Goal: Task Accomplishment & Management: Use online tool/utility

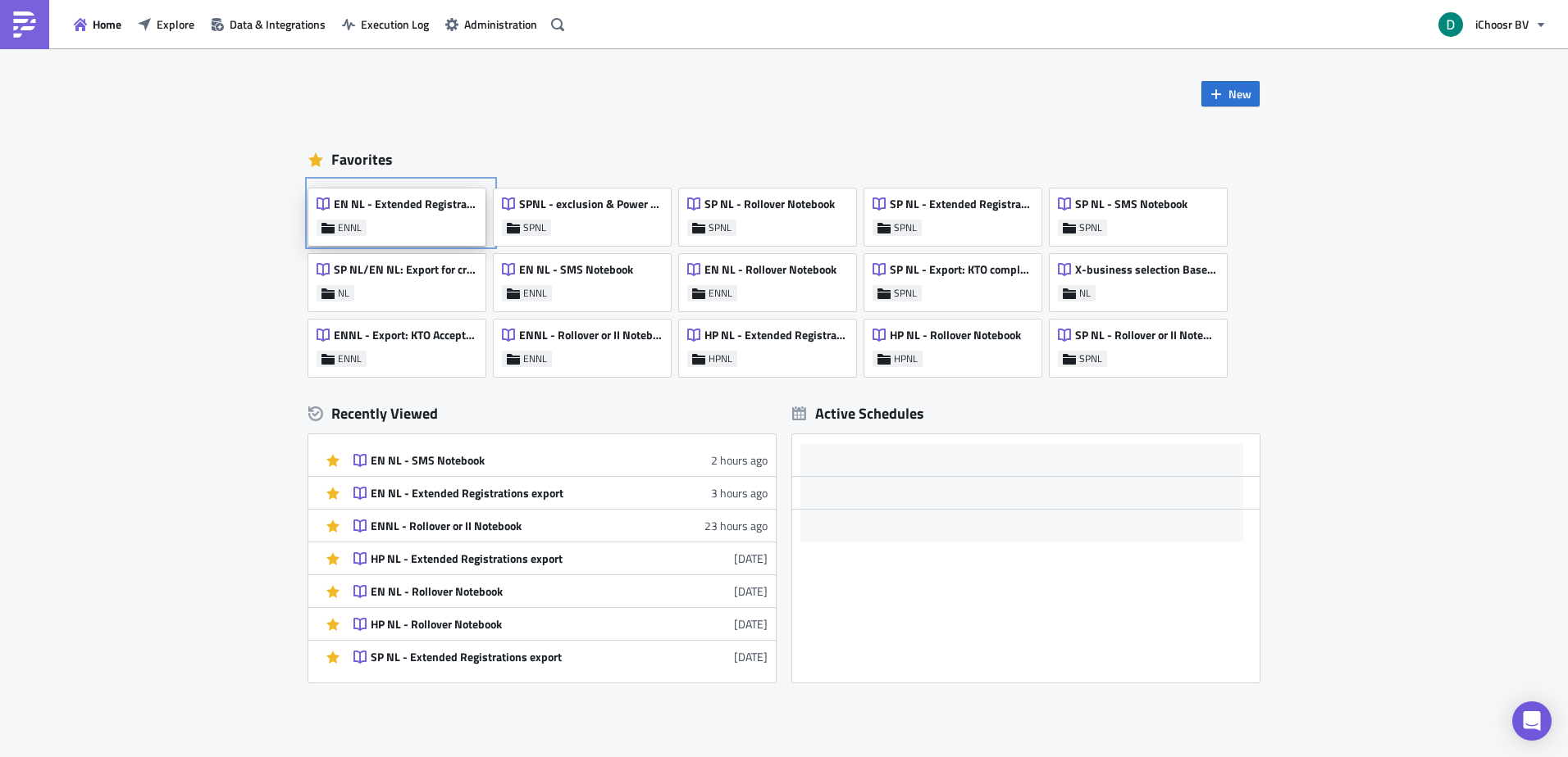
click at [376, 224] on div "EN NL - Extended Registrations export ENNL" at bounding box center [396, 217] width 177 height 57
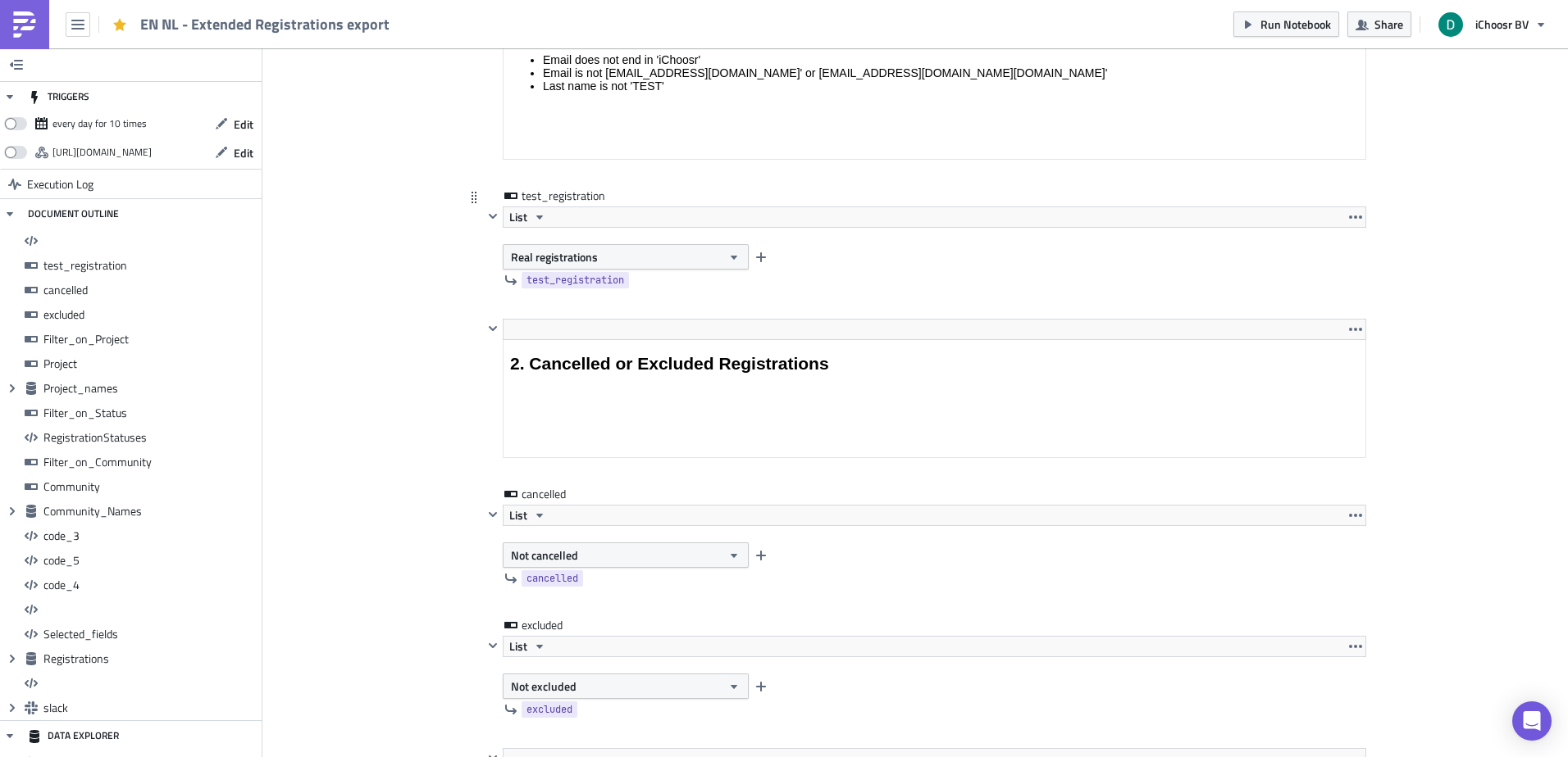
drag, startPoint x: 567, startPoint y: 247, endPoint x: 482, endPoint y: 266, distance: 87.1
click at [565, 248] on button "Real registrations" at bounding box center [625, 256] width 246 height 25
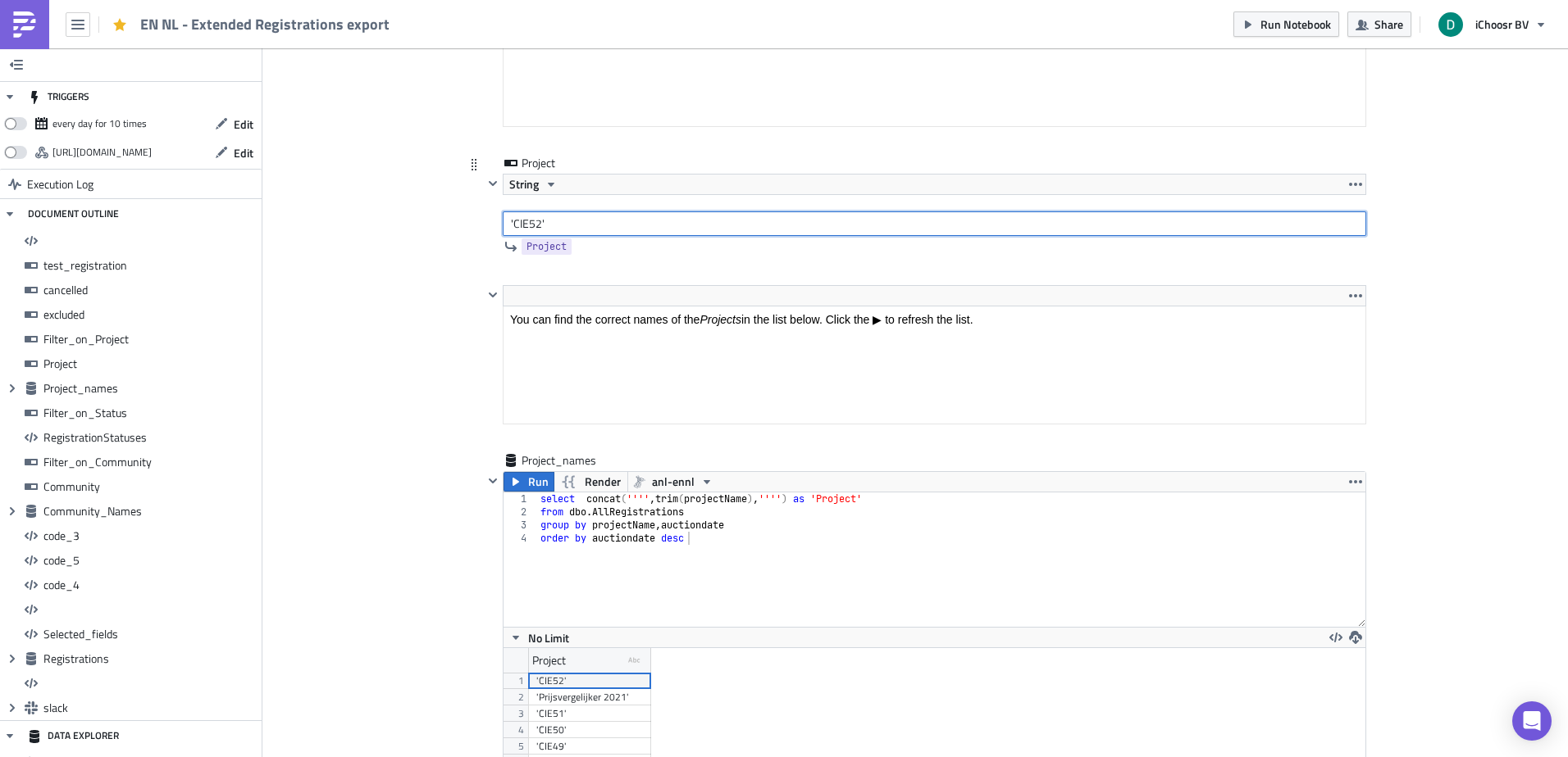
click at [524, 222] on input "'CIE52'" at bounding box center [934, 224] width 864 height 24
drag, startPoint x: 524, startPoint y: 222, endPoint x: 531, endPoint y: 226, distance: 8.1
click at [531, 226] on input "'CIE52'" at bounding box center [934, 224] width 864 height 24
click at [558, 221] on input "'CIE52'" at bounding box center [934, 224] width 864 height 24
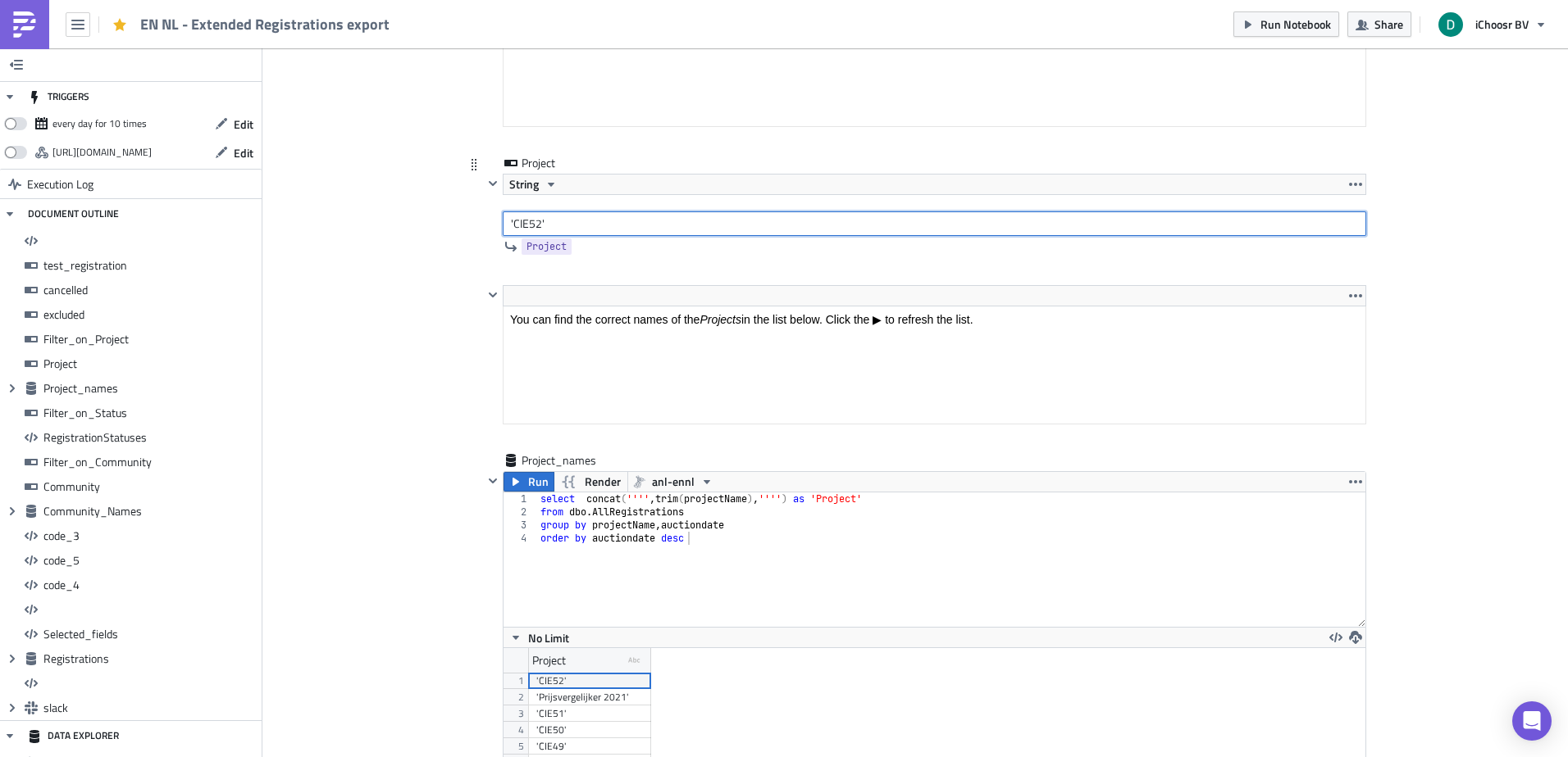
click at [508, 223] on input "'CIE52'" at bounding box center [934, 224] width 864 height 24
drag, startPoint x: 508, startPoint y: 223, endPoint x: 535, endPoint y: 223, distance: 27.0
click at [535, 223] on input "'CIE52'" at bounding box center [934, 224] width 864 height 24
click at [530, 225] on input "'CIE52'" at bounding box center [934, 224] width 864 height 24
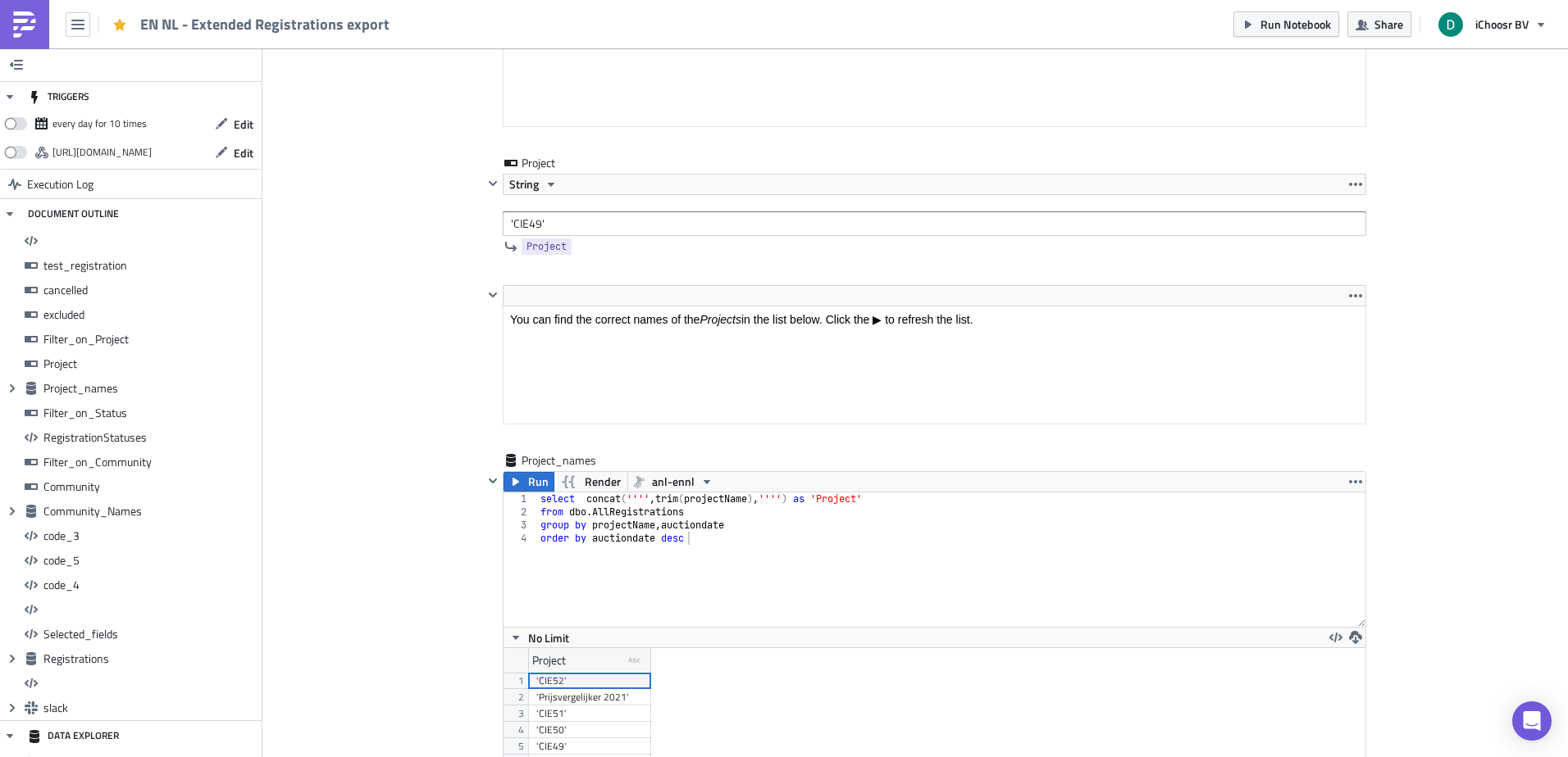
drag, startPoint x: 390, startPoint y: 249, endPoint x: 402, endPoint y: 241, distance: 14.4
drag, startPoint x: 525, startPoint y: 225, endPoint x: 534, endPoint y: 221, distance: 9.8
click at [534, 221] on input "'CIE49'" at bounding box center [934, 224] width 864 height 24
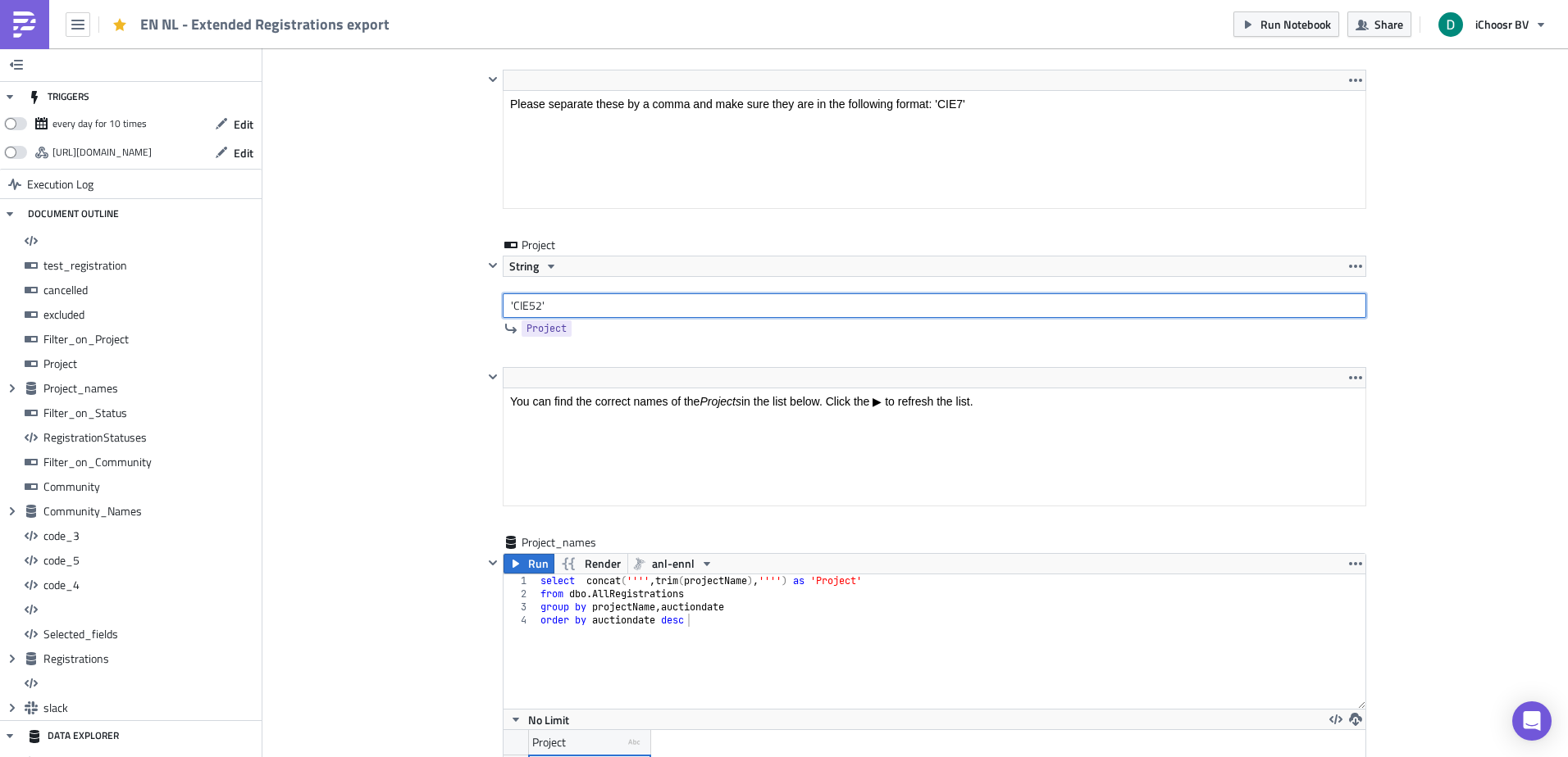
type input "'CIE52'"
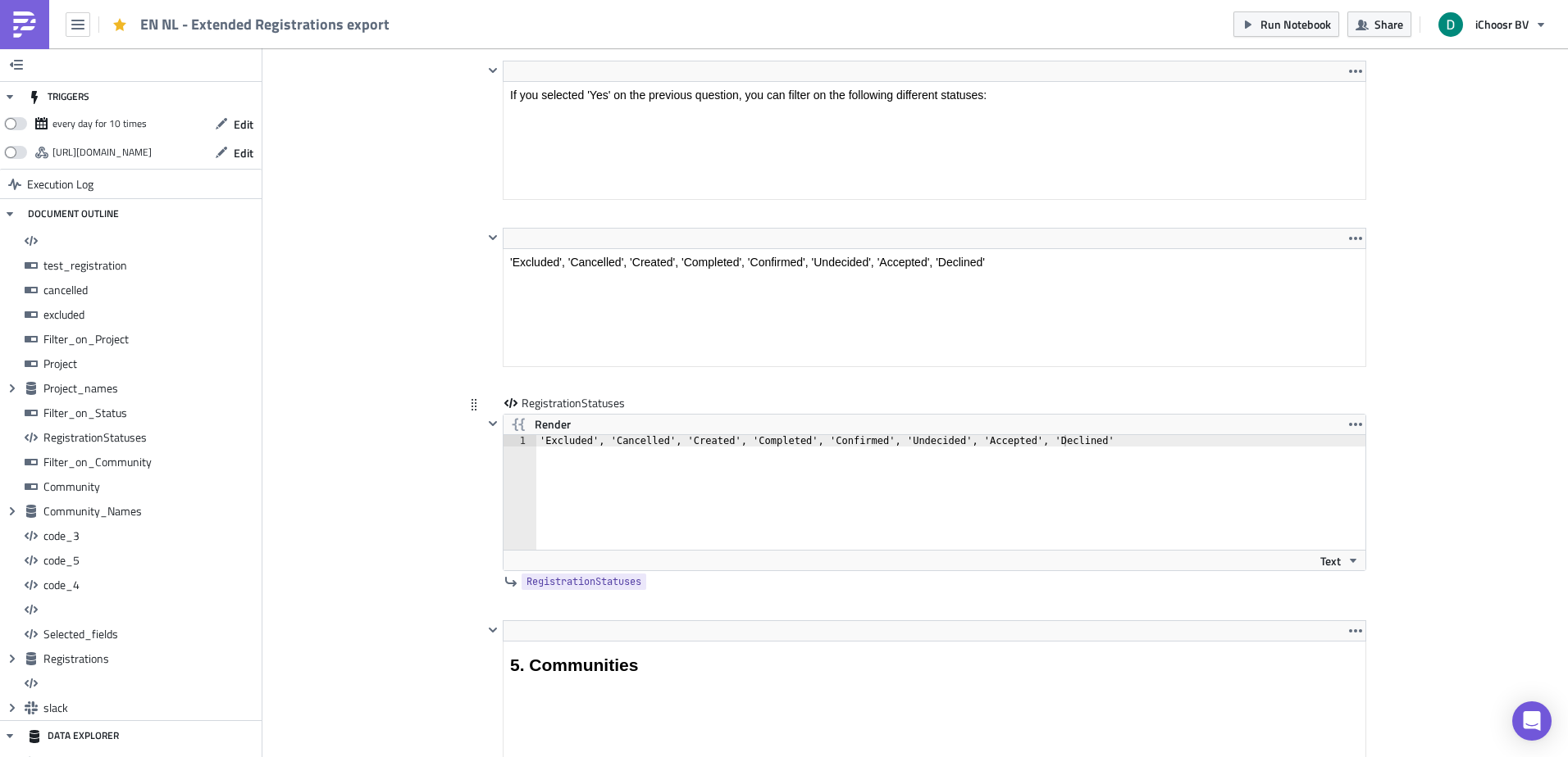
type textarea "'Excluded', 'Cancelled', 'Created', 'Completed', 'Confirmed', 'Undecided', 'Acc…"
click at [580, 447] on div "'Excluded', 'Cancelled', 'Created', 'Completed', 'Confirmed', 'Undecided', 'Acc…" at bounding box center [960, 504] width 848 height 137
drag, startPoint x: 580, startPoint y: 447, endPoint x: 1088, endPoint y: 472, distance: 508.6
click at [1143, 474] on div "'Excluded', 'Cancelled', 'Created', 'Completed', 'Confirmed', 'Undecided', 'Acc…" at bounding box center [960, 504] width 848 height 137
